Goal: Find specific page/section: Find specific page/section

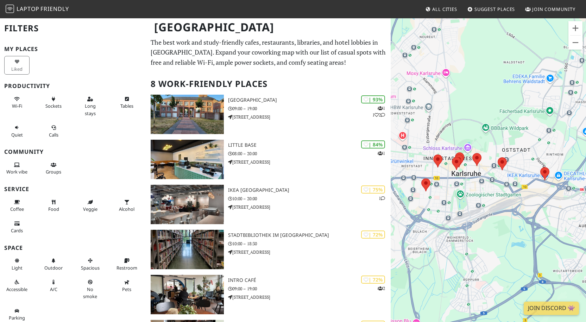
click at [220, 26] on h1 "[GEOGRAPHIC_DATA]" at bounding box center [268, 27] width 241 height 19
click at [439, 9] on span "All Cities" at bounding box center [444, 9] width 25 height 6
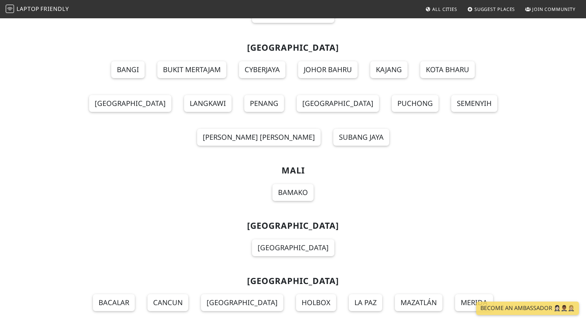
scroll to position [4748, 0]
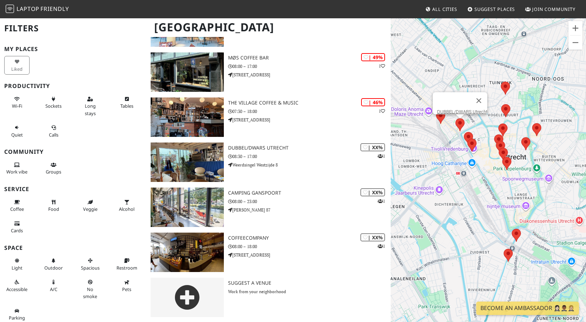
scroll to position [493, 0]
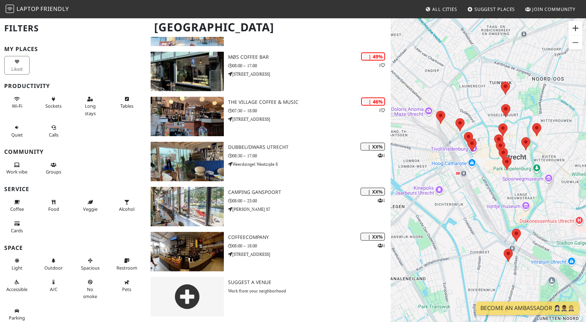
click at [577, 25] on button "Vergrößern" at bounding box center [575, 28] width 14 height 14
